Goal: Task Accomplishment & Management: Use online tool/utility

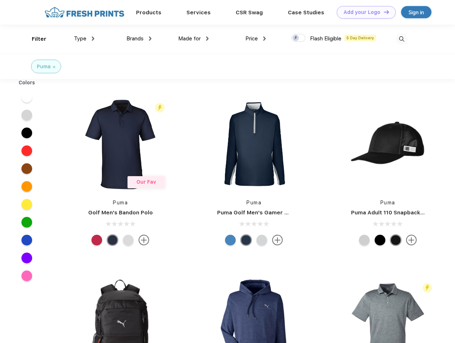
click at [364, 12] on link "Add your Logo Design Tool" at bounding box center [366, 12] width 59 height 13
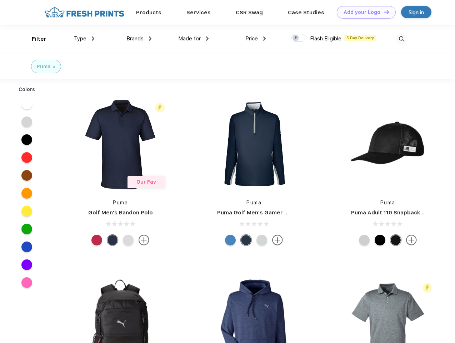
click at [0, 0] on div "Design Tool" at bounding box center [0, 0] width 0 height 0
click at [384, 12] on link "Add your Logo Design Tool" at bounding box center [366, 12] width 59 height 13
click at [34, 39] on div "Filter" at bounding box center [39, 39] width 15 height 8
click at [84, 39] on span "Type" at bounding box center [80, 38] width 13 height 6
click at [139, 39] on span "Brands" at bounding box center [135, 38] width 17 height 6
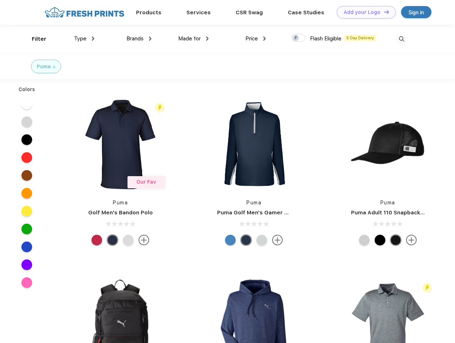
click at [194, 39] on span "Made for" at bounding box center [189, 38] width 23 height 6
click at [256, 39] on span "Price" at bounding box center [252, 38] width 13 height 6
click at [299, 38] on div at bounding box center [299, 38] width 14 height 8
click at [296, 38] on input "checkbox" at bounding box center [294, 36] width 5 height 5
click at [402, 39] on img at bounding box center [402, 39] width 12 height 12
